Goal: Information Seeking & Learning: Learn about a topic

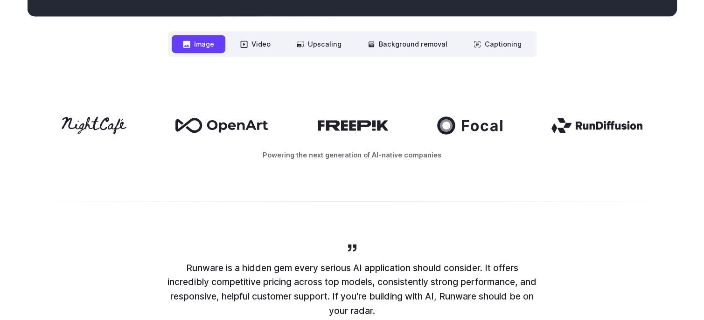
scroll to position [466, 0]
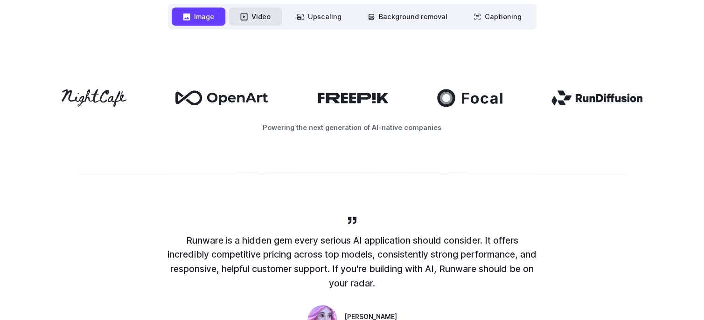
click at [261, 19] on button "Video" at bounding box center [255, 16] width 53 height 18
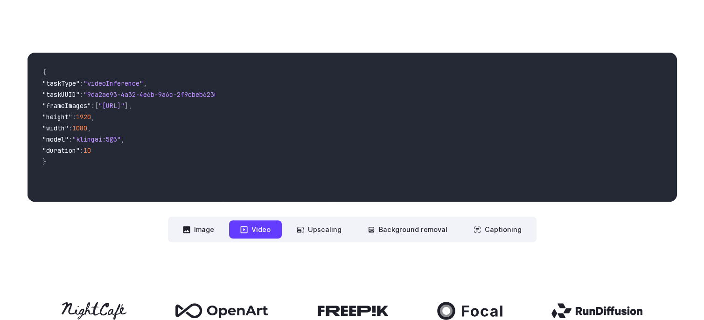
scroll to position [233, 0]
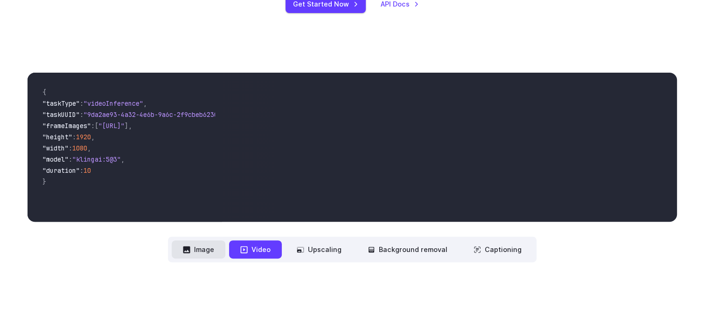
click at [202, 251] on button "Image" at bounding box center [199, 250] width 54 height 18
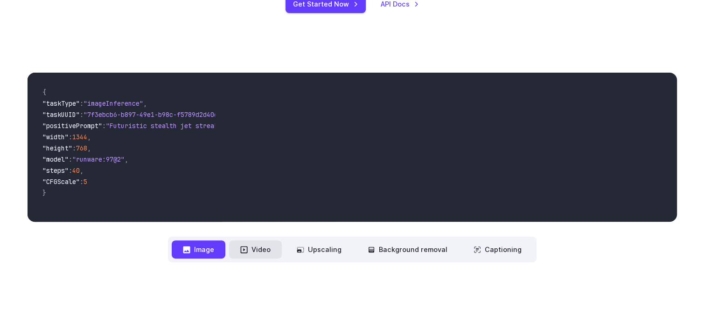
click at [260, 244] on button "Video" at bounding box center [255, 250] width 53 height 18
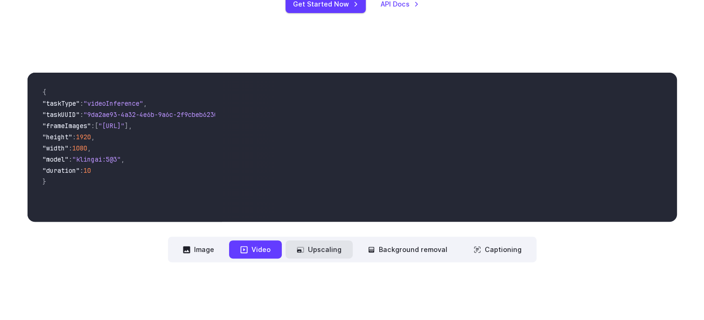
click at [313, 245] on button "Upscaling" at bounding box center [318, 250] width 67 height 18
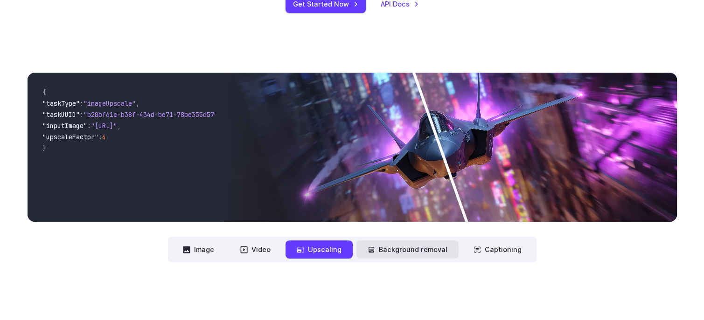
click at [396, 247] on button "Background removal" at bounding box center [407, 250] width 102 height 18
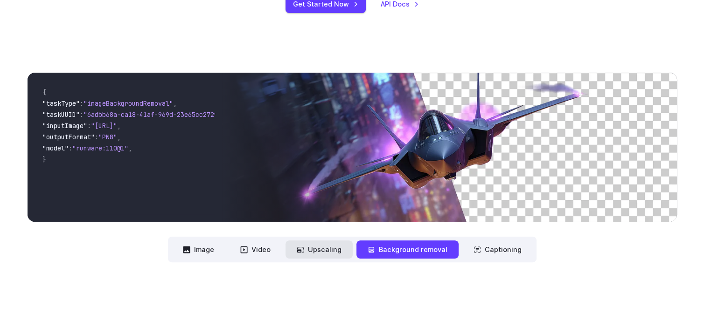
click at [312, 243] on button "Upscaling" at bounding box center [318, 250] width 67 height 18
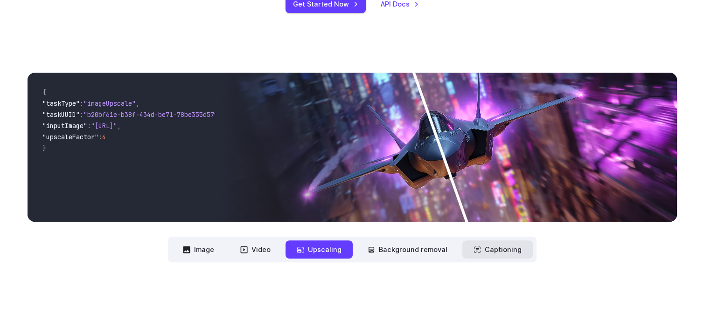
click at [483, 245] on button "Captioning" at bounding box center [497, 250] width 70 height 18
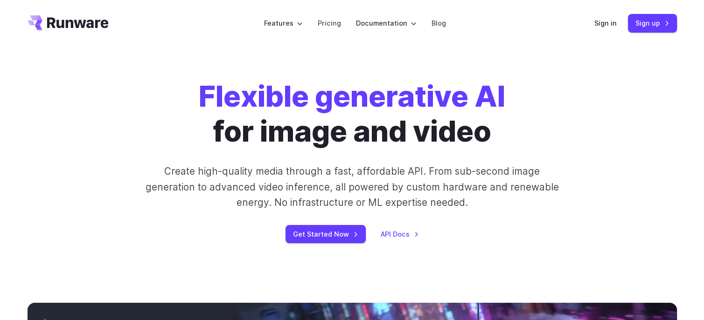
scroll to position [0, 0]
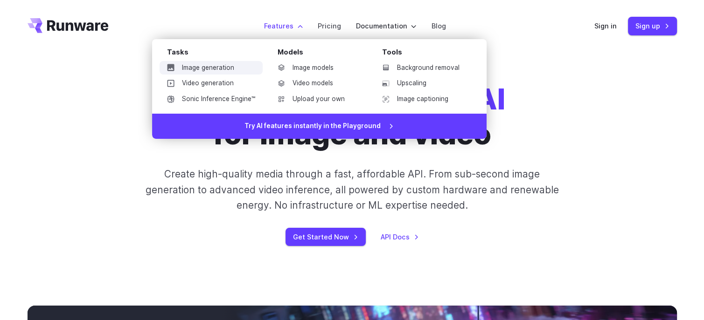
click at [227, 64] on link "Image generation" at bounding box center [211, 68] width 103 height 14
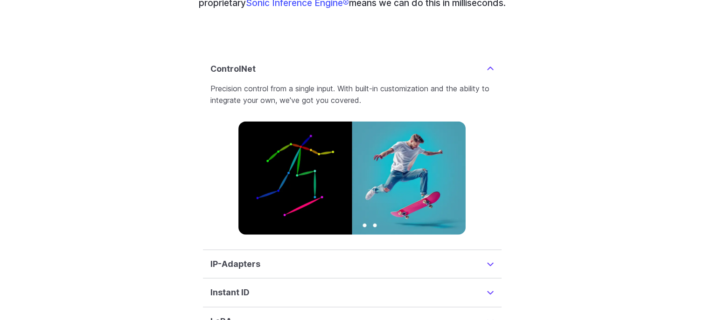
scroll to position [2192, 0]
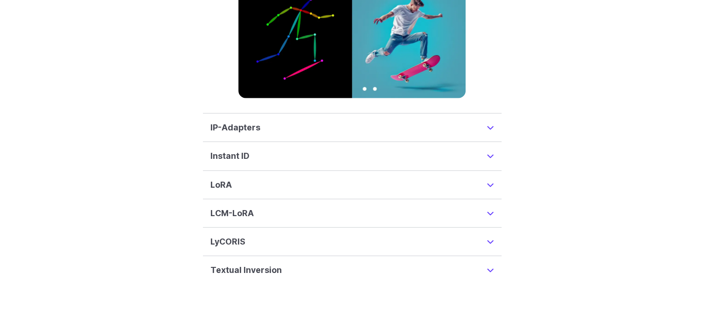
click at [251, 121] on h3 "IP-Adapters" at bounding box center [235, 127] width 50 height 13
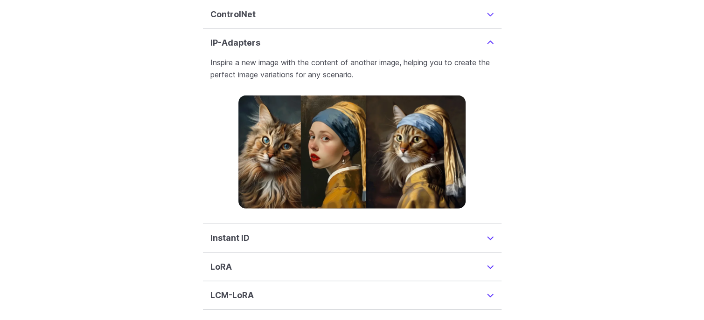
scroll to position [2254, 0]
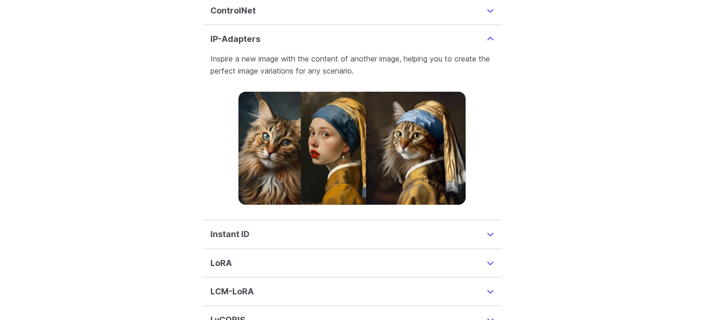
click at [322, 250] on details "LoRA LoRAs enhance customization, acting as modifiers on a base checkpoint mode…" at bounding box center [352, 264] width 299 height 28
click at [321, 257] on summary "LoRA" at bounding box center [352, 263] width 284 height 13
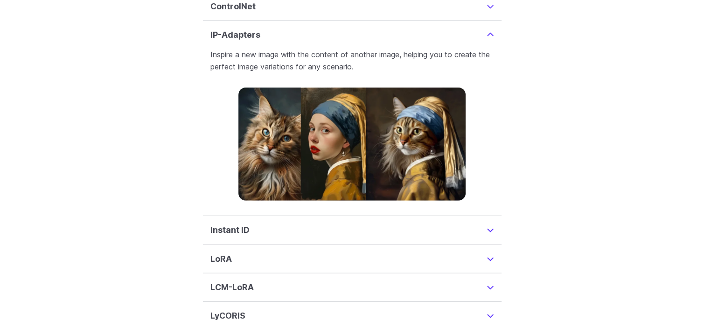
scroll to position [2265, 0]
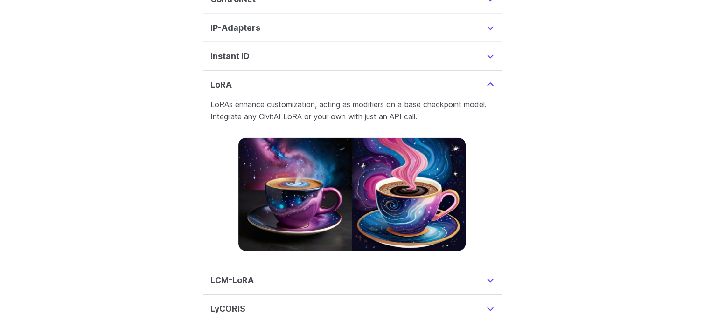
click at [324, 274] on summary "LCM-LoRA" at bounding box center [352, 280] width 284 height 13
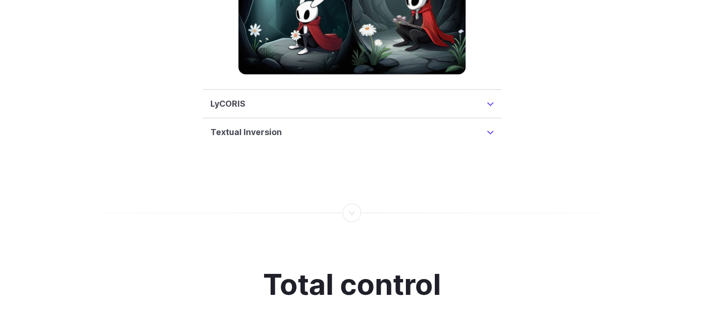
scroll to position [2480, 0]
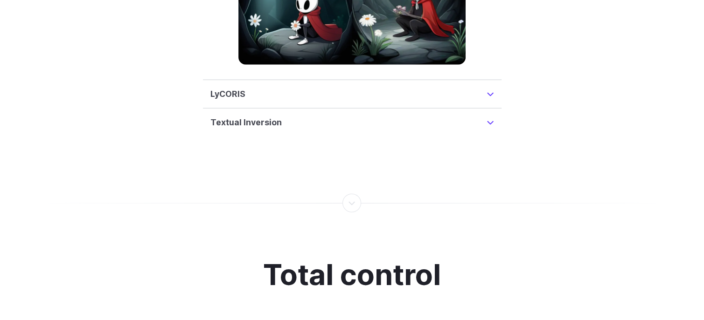
click at [293, 116] on summary "Textual Inversion" at bounding box center [352, 122] width 284 height 13
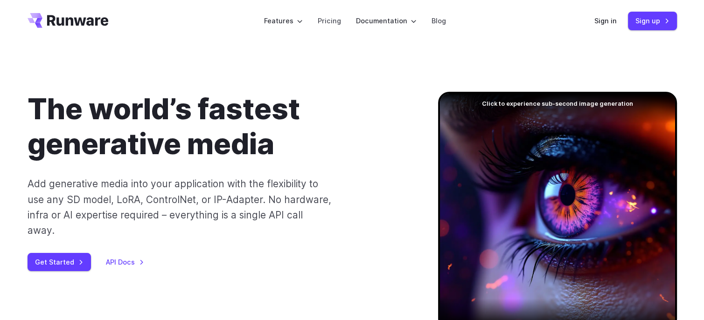
scroll to position [0, 0]
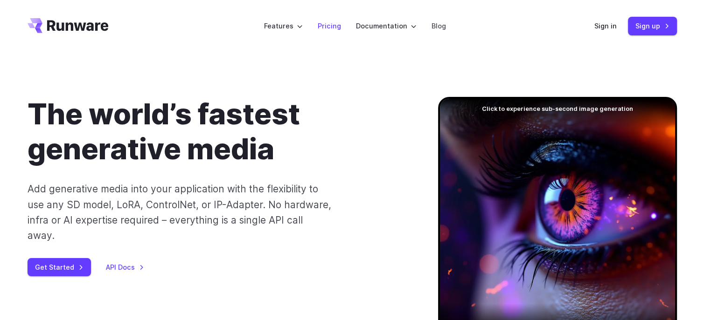
click at [334, 27] on link "Pricing" at bounding box center [329, 26] width 23 height 11
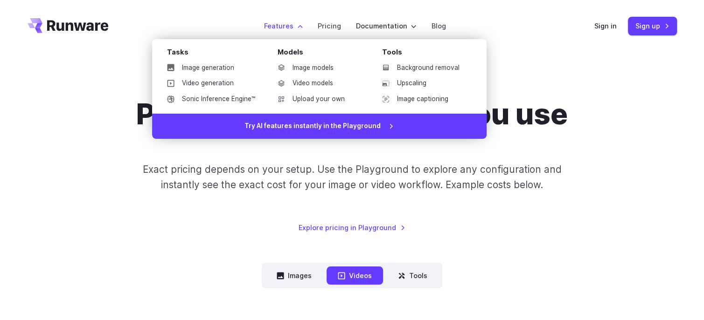
click at [278, 30] on label "Features" at bounding box center [283, 26] width 39 height 11
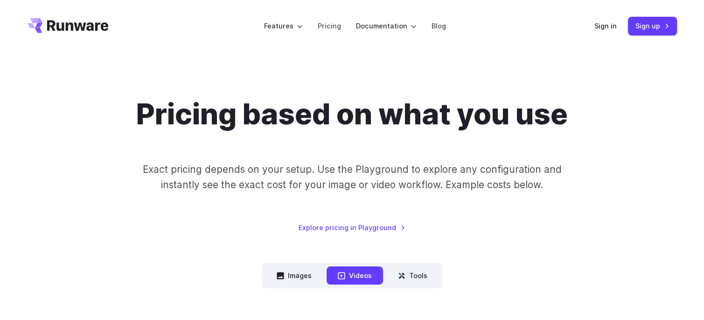
click at [81, 27] on icon "Go to /" at bounding box center [78, 25] width 62 height 11
